Goal: Navigation & Orientation: Find specific page/section

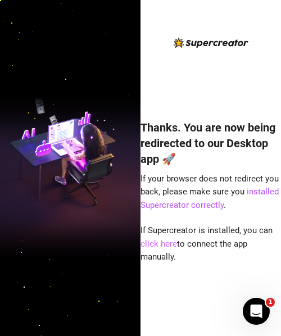
click at [170, 240] on link "click here" at bounding box center [158, 244] width 37 height 10
click at [169, 247] on link "click here" at bounding box center [158, 244] width 37 height 10
click at [163, 247] on link "click here" at bounding box center [158, 244] width 37 height 10
click at [175, 243] on link "click here" at bounding box center [158, 244] width 37 height 10
click at [167, 245] on link "click here" at bounding box center [158, 244] width 37 height 10
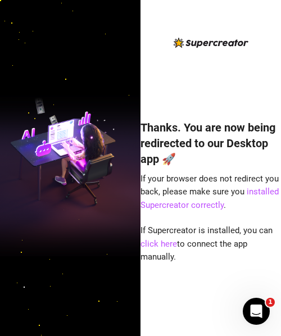
click at [165, 236] on div "Thanks. You are now being redirected to our Desktop app 🚀 If your browser does …" at bounding box center [210, 210] width 140 height 213
click at [169, 242] on link "click here" at bounding box center [158, 244] width 37 height 10
